Goal: Task Accomplishment & Management: Manage account settings

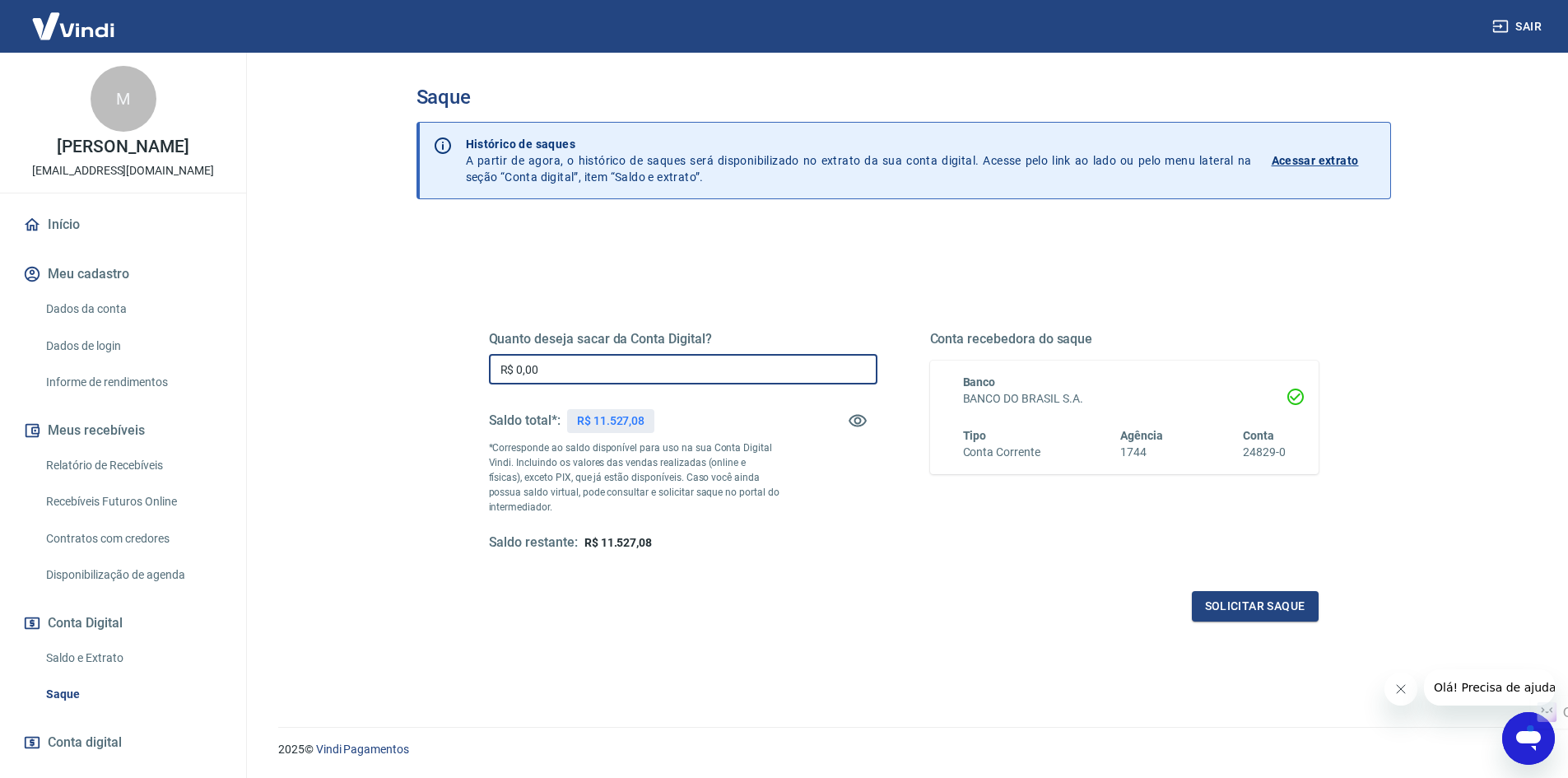
drag, startPoint x: 621, startPoint y: 381, endPoint x: 365, endPoint y: 376, distance: 256.0
click at [365, 376] on main "Saque Histórico de saques A partir de agora, o histórico de saques será disponi…" at bounding box center [904, 415] width 1330 height 725
type input "R$ 11.527,08"
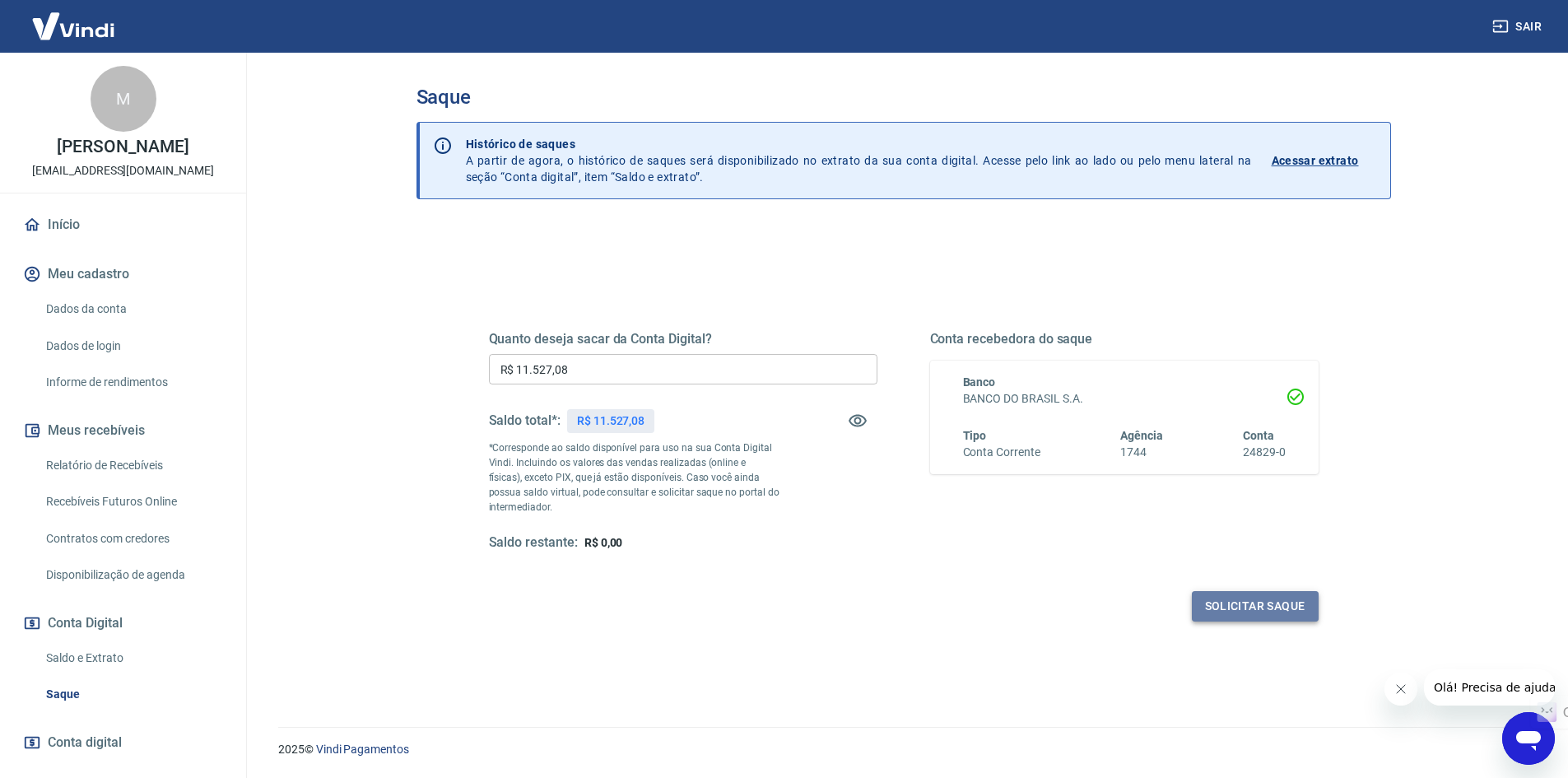
click at [1246, 601] on button "Solicitar saque" at bounding box center [1255, 606] width 127 height 30
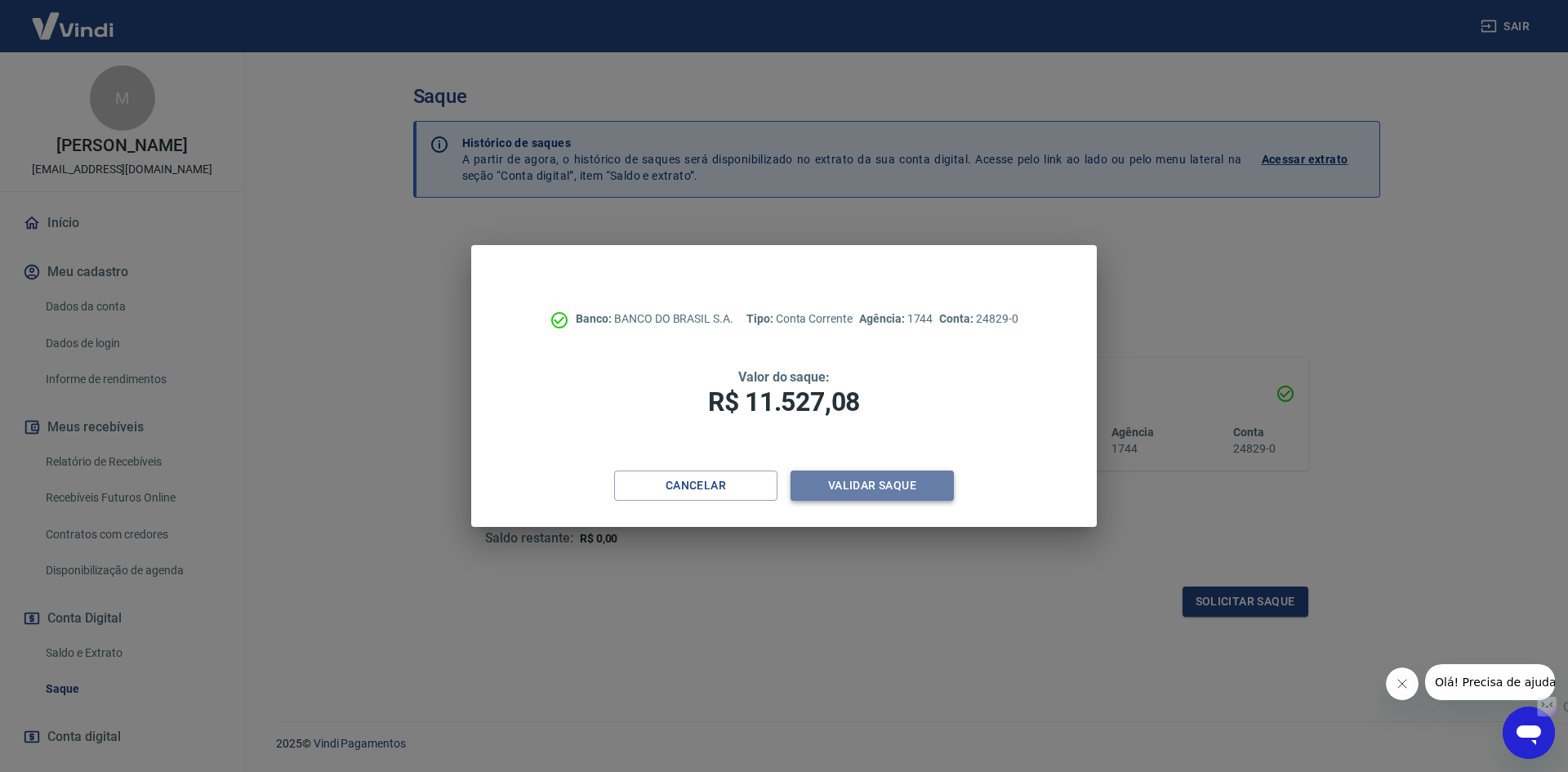
click at [867, 486] on button "Validar saque" at bounding box center [872, 486] width 163 height 30
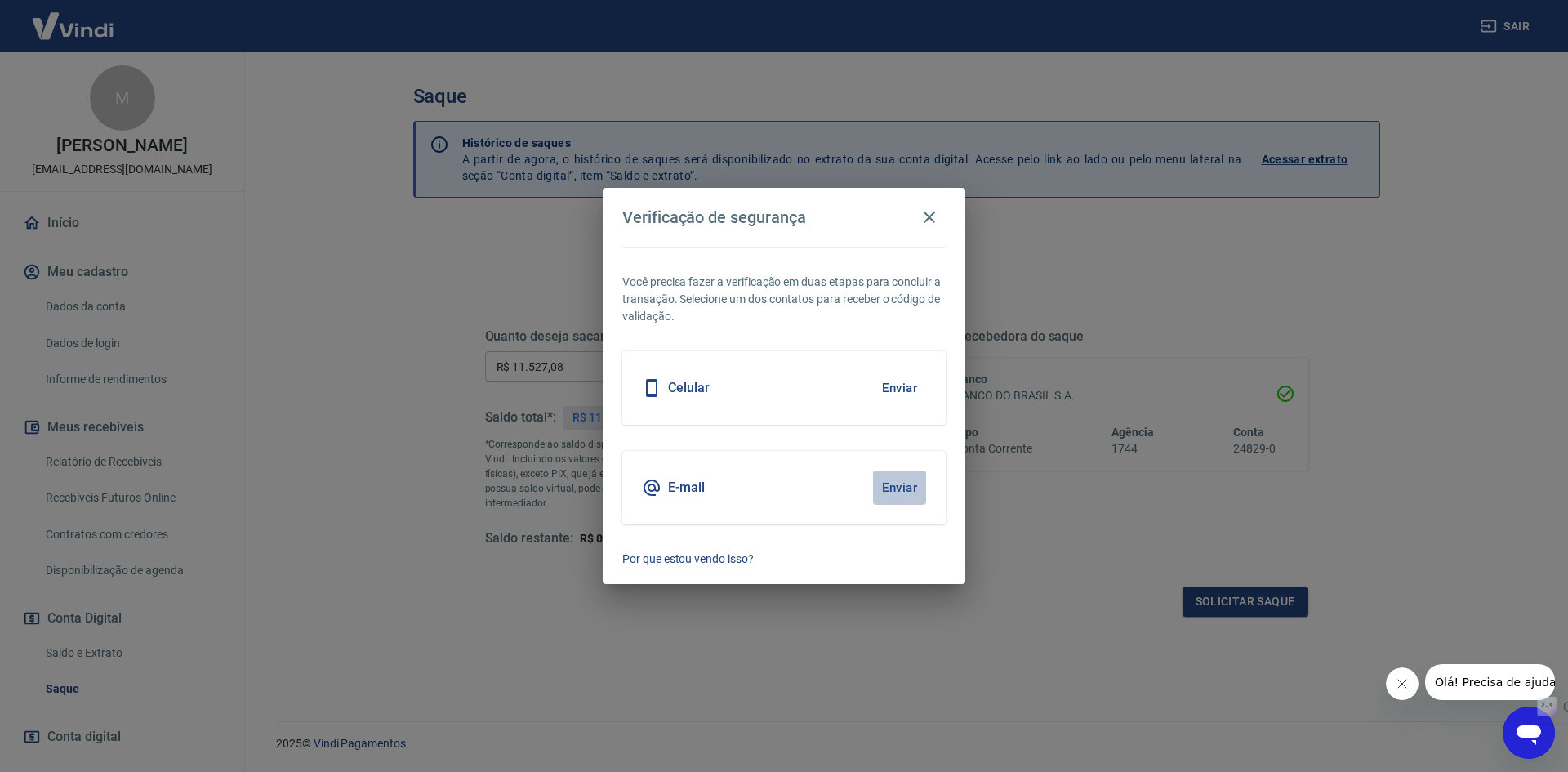
click at [895, 490] on button "Enviar" at bounding box center [900, 488] width 53 height 35
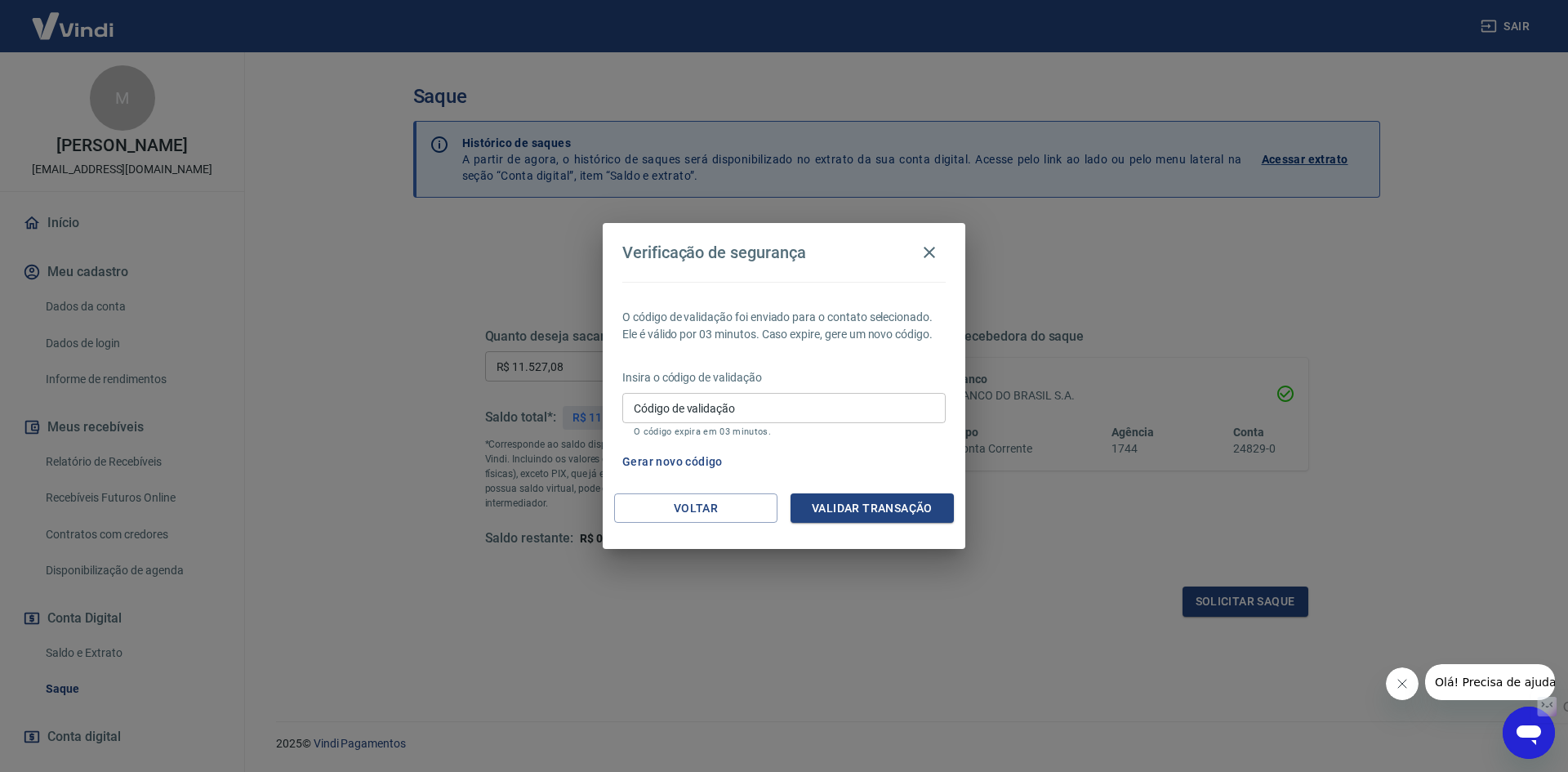
click at [764, 406] on input "Código de validação" at bounding box center [784, 408] width 323 height 30
type input "505095"
click at [855, 499] on button "Validar transação" at bounding box center [872, 508] width 163 height 30
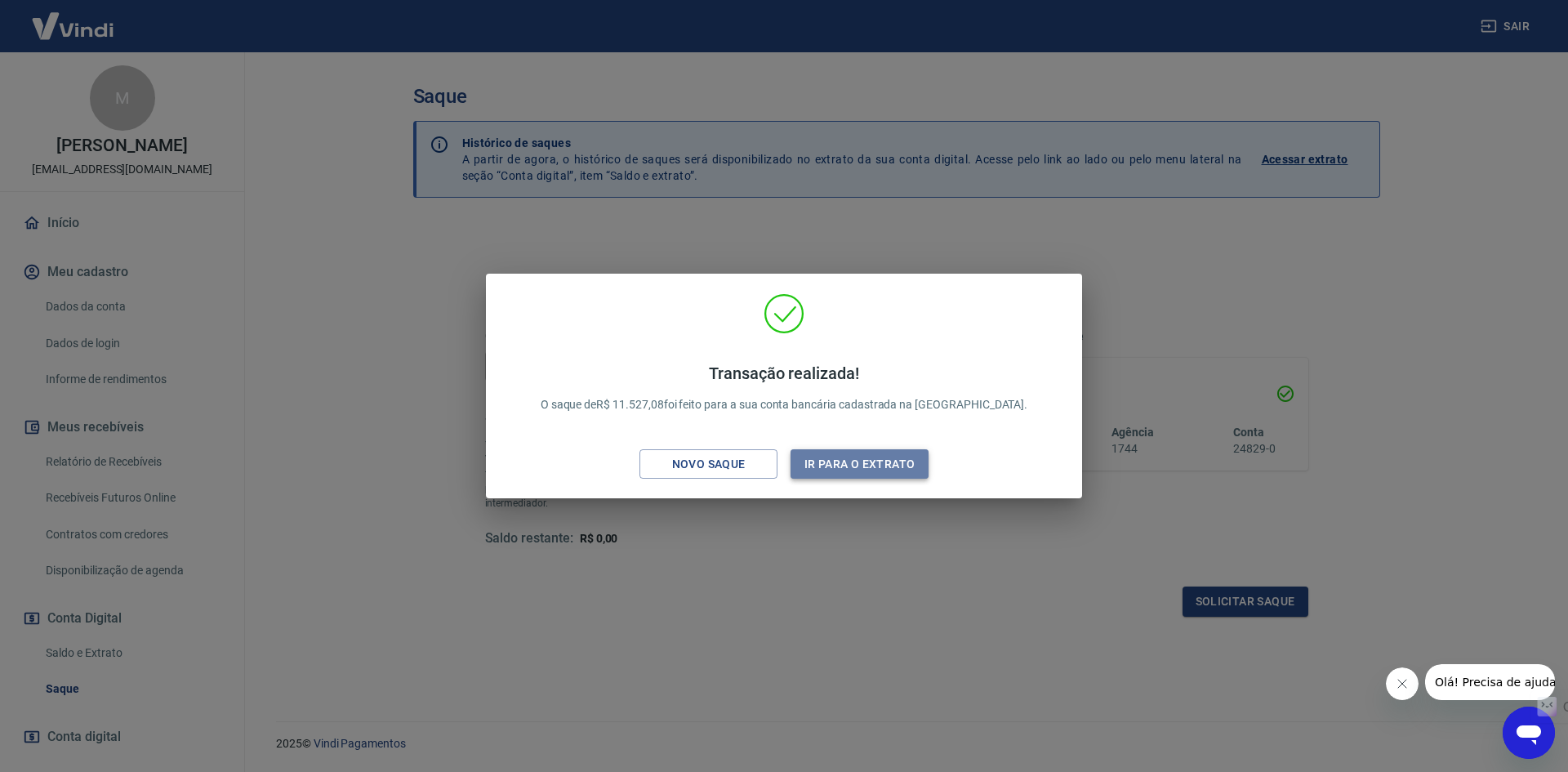
click at [847, 463] on button "Ir para o extrato" at bounding box center [859, 465] width 138 height 30
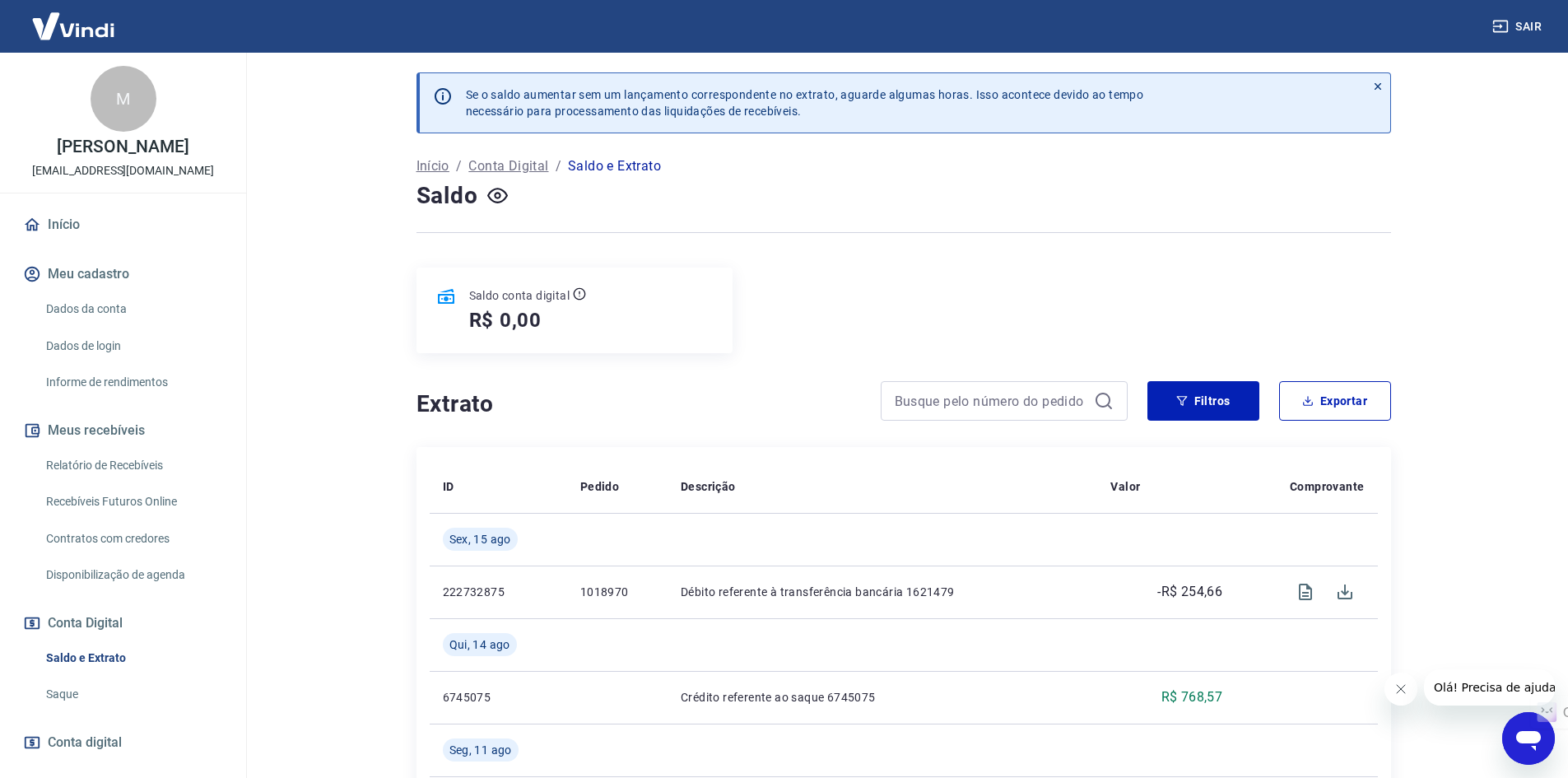
click at [64, 659] on link "Saldo e Extrato" at bounding box center [133, 658] width 187 height 34
